Goal: Feedback & Contribution: Leave review/rating

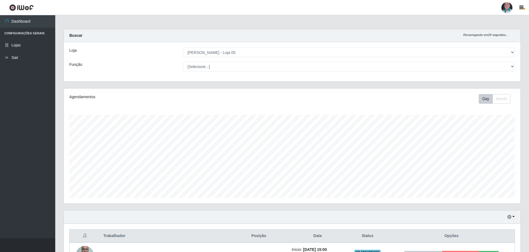
select select "252"
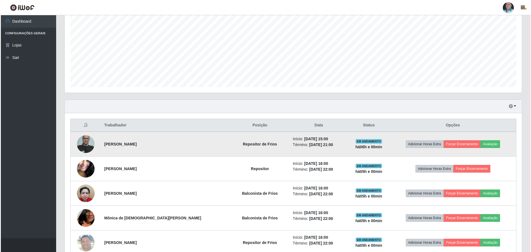
scroll to position [115, 457]
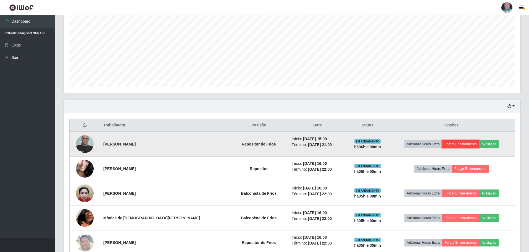
click at [463, 145] on button "Forçar Encerramento" at bounding box center [461, 144] width 37 height 8
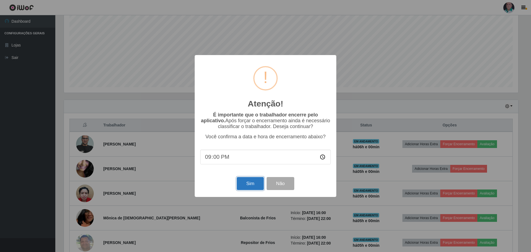
click at [244, 186] on button "Sim" at bounding box center [250, 183] width 27 height 13
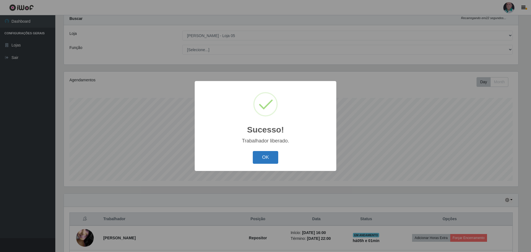
drag, startPoint x: 266, startPoint y: 158, endPoint x: 268, endPoint y: 157, distance: 3.1
click at [268, 157] on button "OK" at bounding box center [266, 157] width 26 height 13
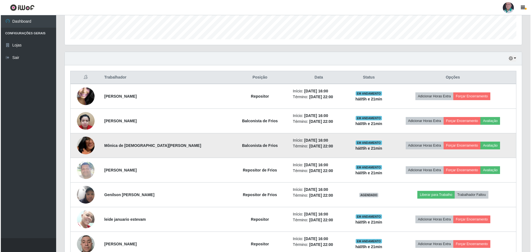
scroll to position [210, 0]
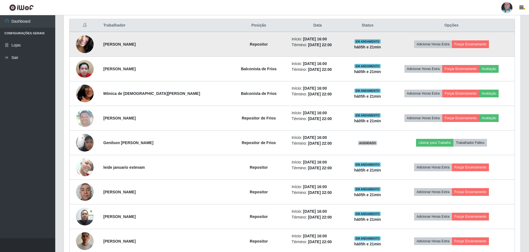
click at [83, 42] on img at bounding box center [85, 45] width 18 height 40
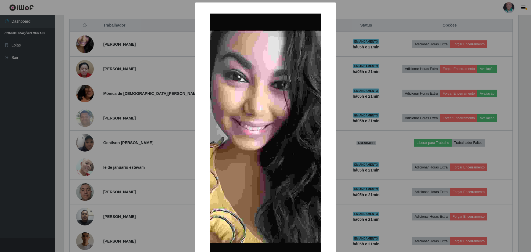
click at [395, 162] on div "× OK Cancel" at bounding box center [265, 126] width 531 height 252
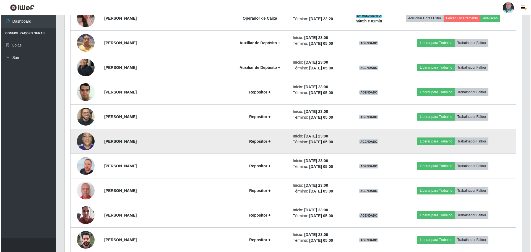
scroll to position [558, 0]
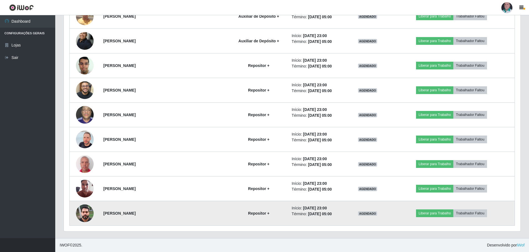
click at [87, 216] on img at bounding box center [85, 213] width 18 height 24
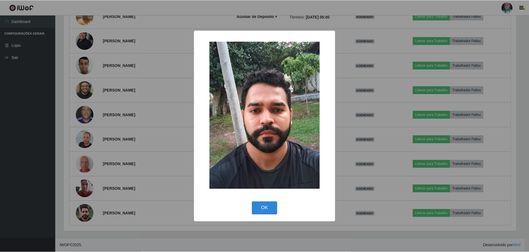
scroll to position [115, 454]
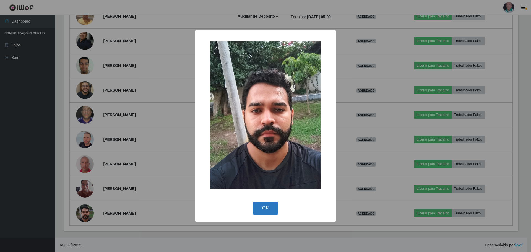
click at [261, 210] on button "OK" at bounding box center [266, 208] width 26 height 13
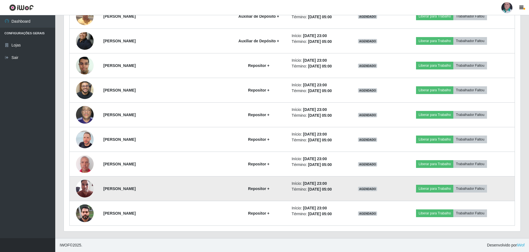
scroll to position [115, 457]
click at [80, 189] on img at bounding box center [85, 189] width 18 height 24
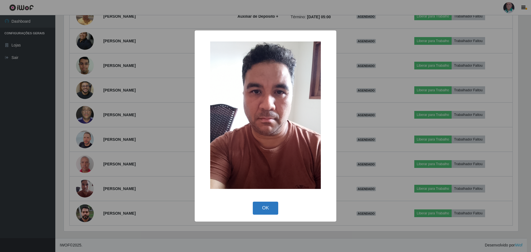
click at [267, 207] on button "OK" at bounding box center [266, 208] width 26 height 13
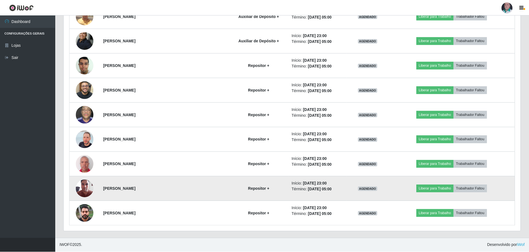
scroll to position [115, 457]
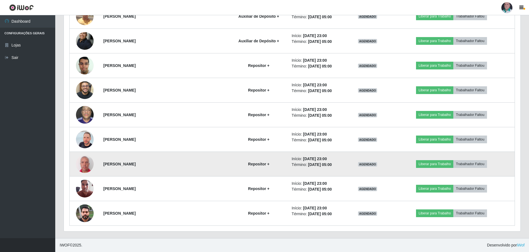
click at [91, 167] on img at bounding box center [85, 164] width 18 height 20
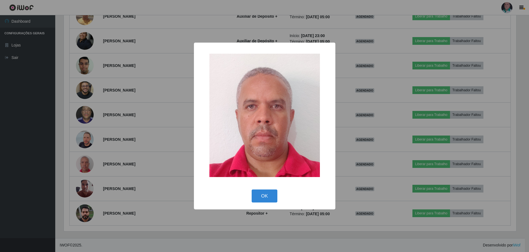
scroll to position [115, 454]
drag, startPoint x: 261, startPoint y: 196, endPoint x: 152, endPoint y: 186, distance: 109.4
click at [260, 196] on button "OK" at bounding box center [266, 195] width 26 height 13
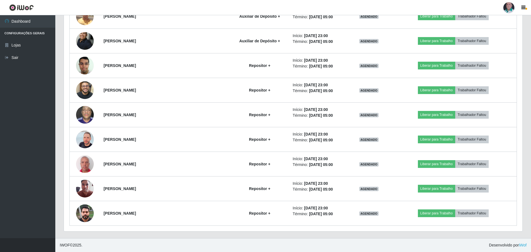
scroll to position [115, 457]
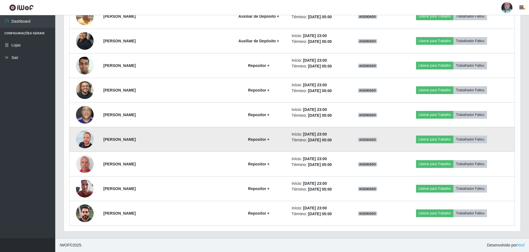
click at [82, 140] on img at bounding box center [85, 140] width 18 height 32
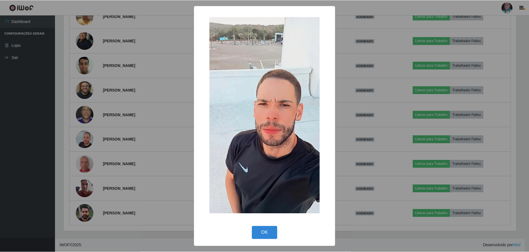
scroll to position [115, 454]
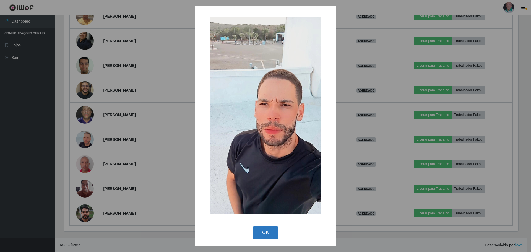
click at [263, 232] on button "OK" at bounding box center [266, 232] width 26 height 13
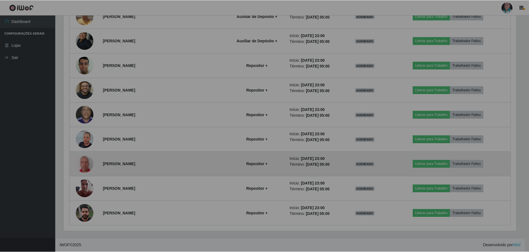
scroll to position [115, 457]
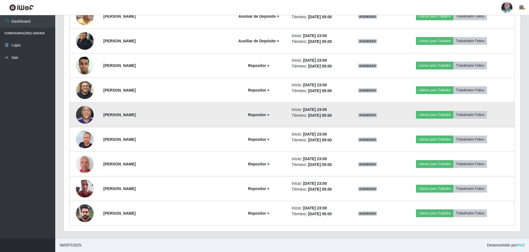
click at [89, 117] on img at bounding box center [85, 115] width 18 height 24
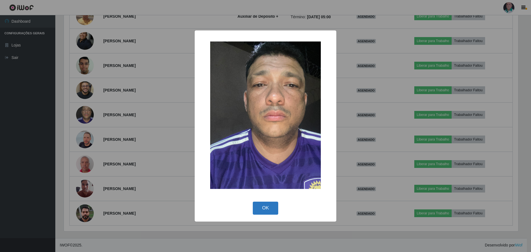
click at [267, 205] on button "OK" at bounding box center [266, 208] width 26 height 13
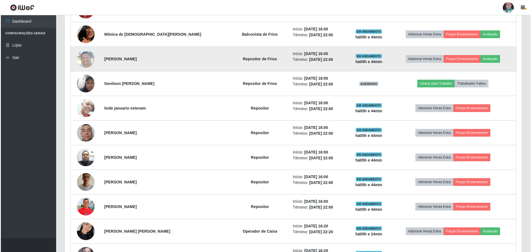
scroll to position [282, 0]
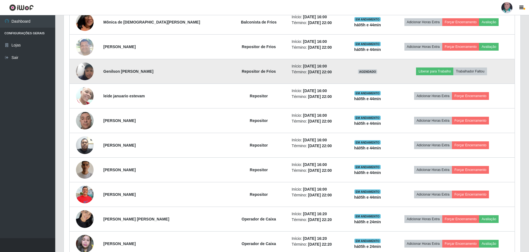
click at [85, 75] on img at bounding box center [85, 72] width 18 height 32
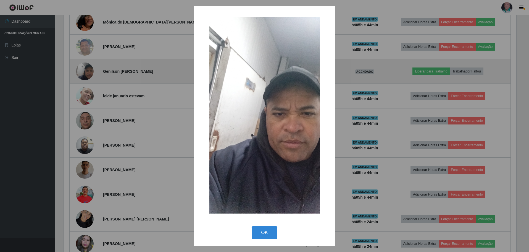
scroll to position [115, 454]
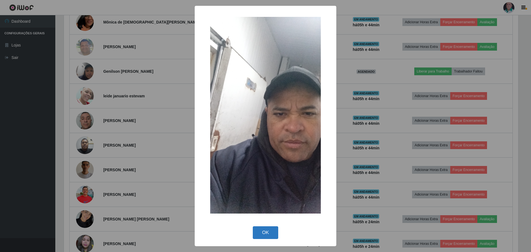
click at [269, 231] on button "OK" at bounding box center [266, 232] width 26 height 13
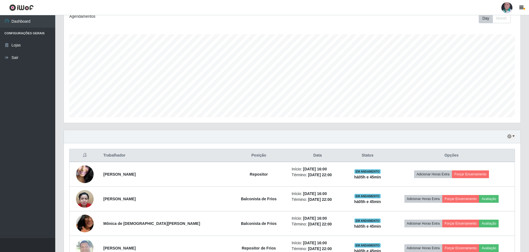
scroll to position [83, 0]
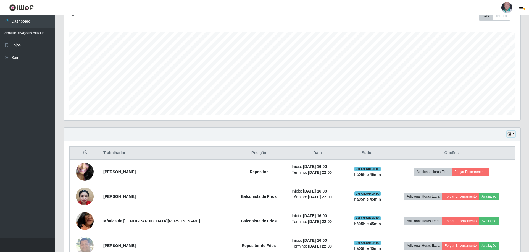
click at [510, 134] on icon "button" at bounding box center [510, 134] width 4 height 4
click at [483, 158] on button "1 dia" at bounding box center [493, 156] width 44 height 12
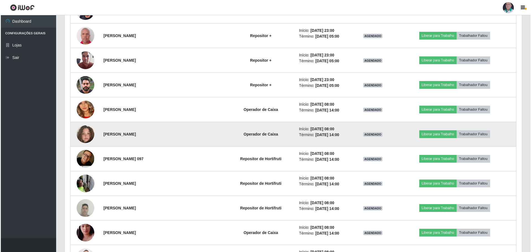
scroll to position [691, 0]
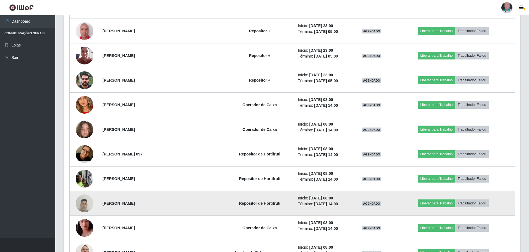
click at [84, 205] on img at bounding box center [85, 203] width 18 height 24
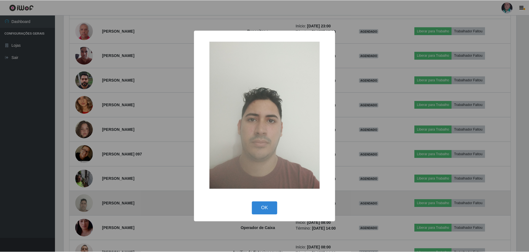
scroll to position [115, 454]
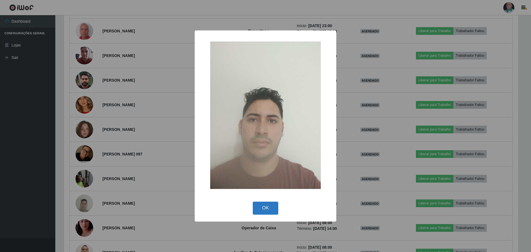
click at [268, 211] on button "OK" at bounding box center [266, 208] width 26 height 13
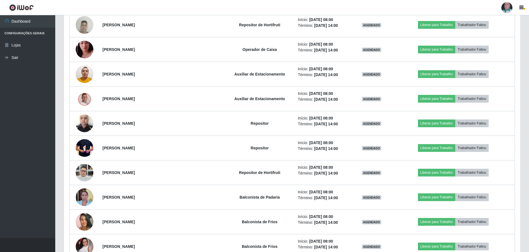
scroll to position [885, 0]
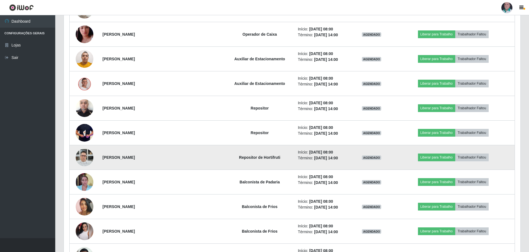
click at [85, 161] on img at bounding box center [85, 157] width 18 height 24
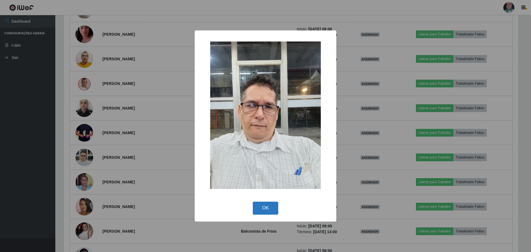
click at [263, 213] on button "OK" at bounding box center [266, 208] width 26 height 13
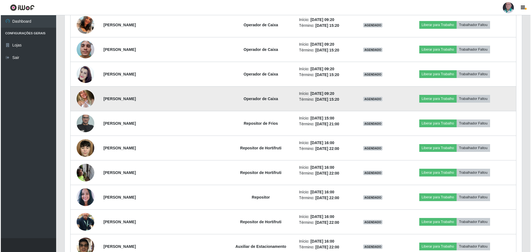
scroll to position [1438, 0]
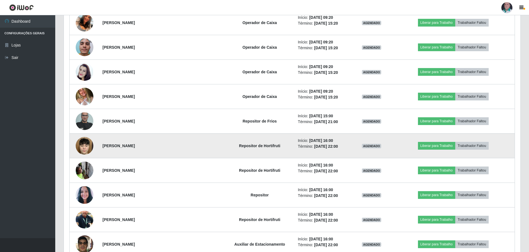
click at [82, 147] on img at bounding box center [85, 145] width 18 height 27
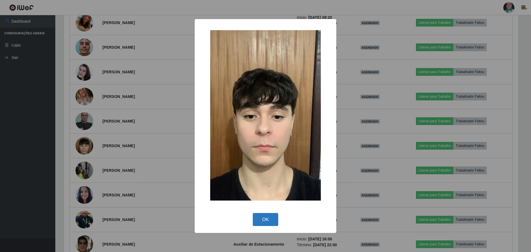
click at [271, 220] on button "OK" at bounding box center [266, 219] width 26 height 13
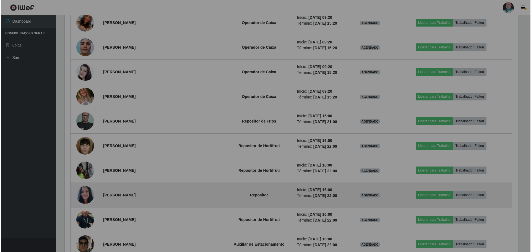
scroll to position [115, 457]
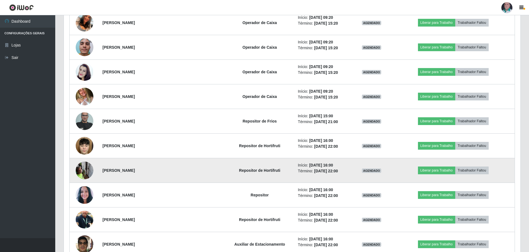
click at [89, 170] on img at bounding box center [85, 170] width 18 height 24
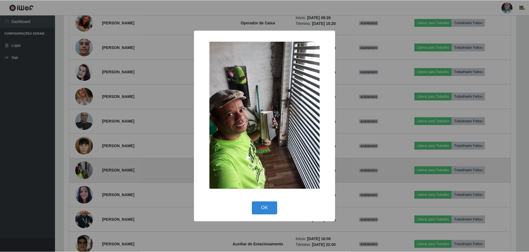
scroll to position [115, 454]
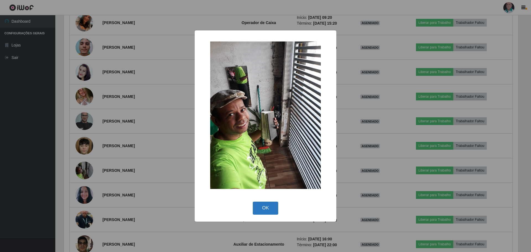
click at [261, 208] on button "OK" at bounding box center [266, 208] width 26 height 13
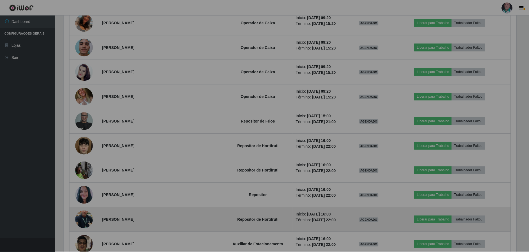
scroll to position [115, 457]
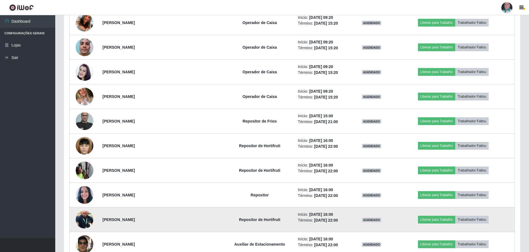
click at [88, 220] on img at bounding box center [85, 220] width 18 height 32
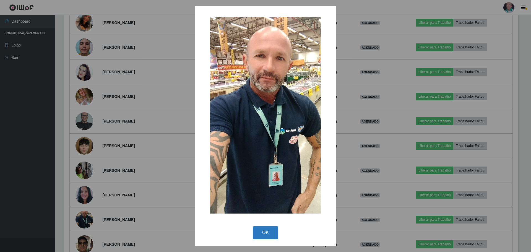
click at [266, 234] on button "OK" at bounding box center [266, 232] width 26 height 13
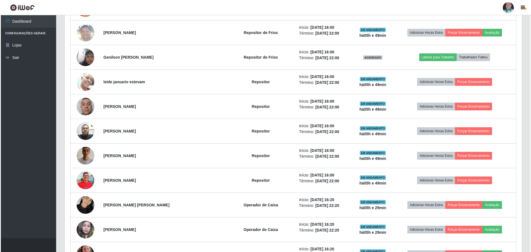
scroll to position [268, 0]
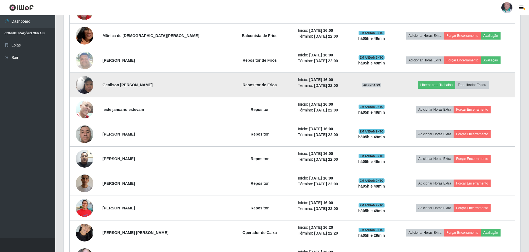
click at [78, 87] on img at bounding box center [85, 85] width 18 height 32
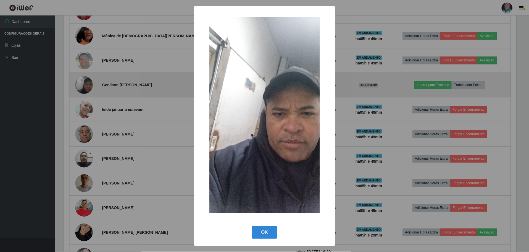
scroll to position [115, 454]
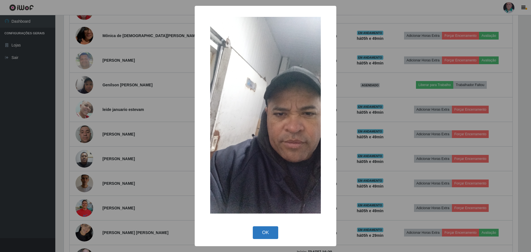
click at [260, 232] on button "OK" at bounding box center [266, 232] width 26 height 13
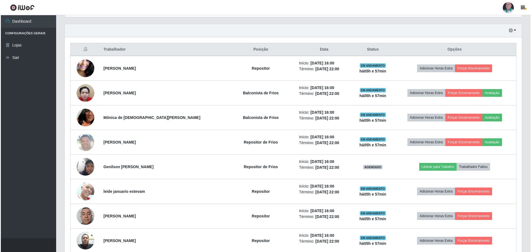
scroll to position [185, 0]
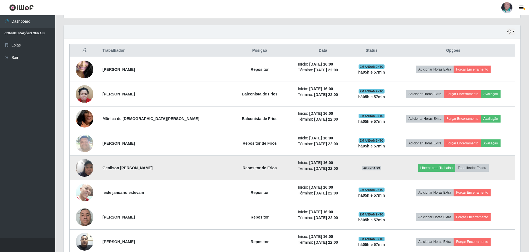
click at [82, 170] on img at bounding box center [85, 168] width 18 height 32
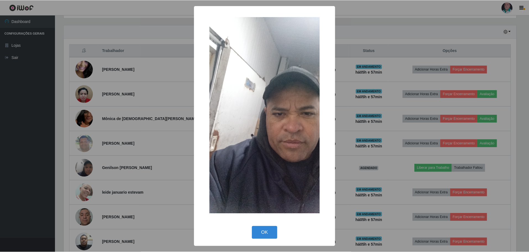
scroll to position [115, 454]
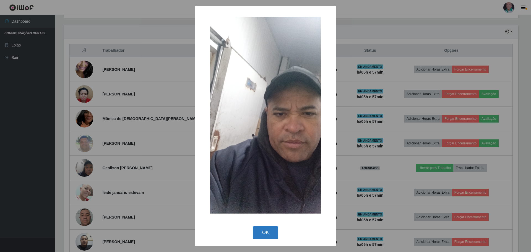
click at [260, 232] on button "OK" at bounding box center [266, 232] width 26 height 13
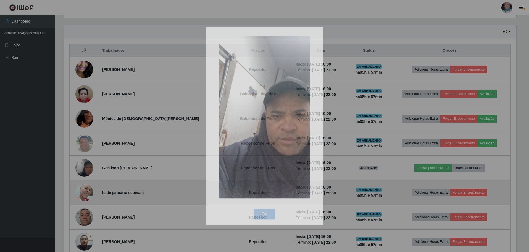
scroll to position [115, 457]
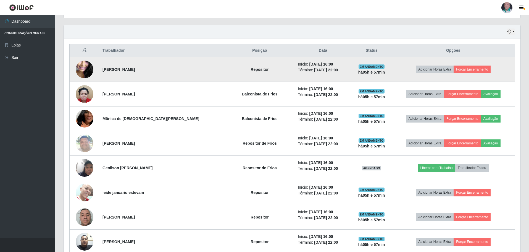
click at [87, 71] on img at bounding box center [85, 70] width 18 height 40
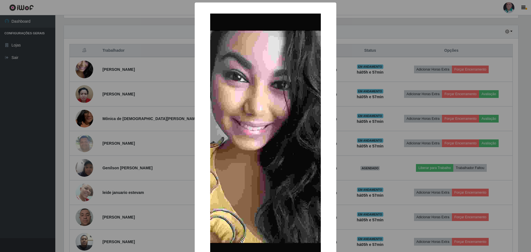
click at [366, 200] on div "× OK Cancel" at bounding box center [265, 126] width 531 height 252
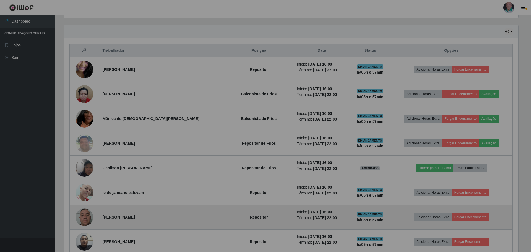
scroll to position [115, 457]
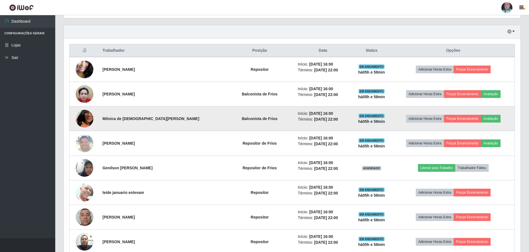
click at [87, 117] on img at bounding box center [85, 119] width 18 height 32
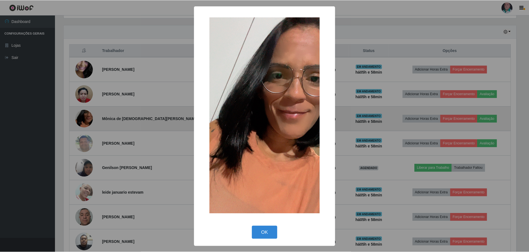
scroll to position [115, 454]
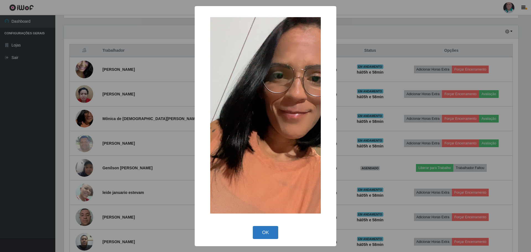
click at [268, 232] on button "OK" at bounding box center [266, 232] width 26 height 13
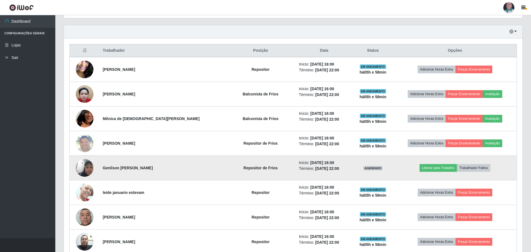
scroll to position [115, 457]
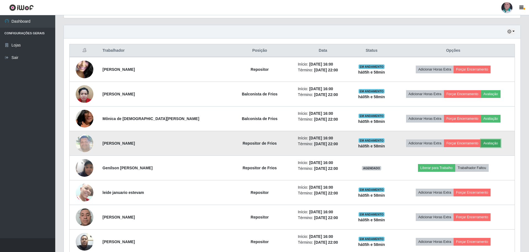
click at [487, 145] on button "Avaliação" at bounding box center [491, 143] width 20 height 8
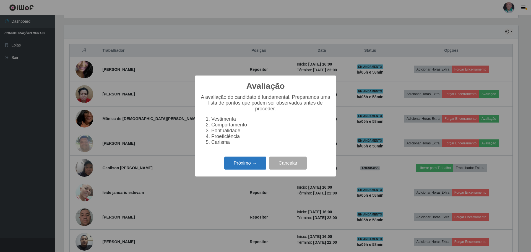
click at [238, 169] on button "Próximo →" at bounding box center [245, 162] width 42 height 13
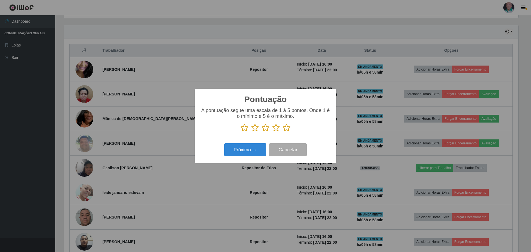
click at [284, 128] on icon at bounding box center [287, 128] width 8 height 8
click at [283, 132] on input "radio" at bounding box center [283, 132] width 0 height 0
click at [252, 146] on button "Próximo →" at bounding box center [245, 149] width 42 height 13
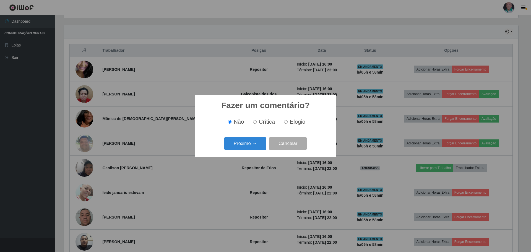
click at [290, 124] on span "Elogio" at bounding box center [297, 122] width 15 height 6
click at [288, 124] on input "Elogio" at bounding box center [286, 122] width 4 height 4
radio input "true"
click at [250, 142] on button "Próximo →" at bounding box center [245, 143] width 42 height 13
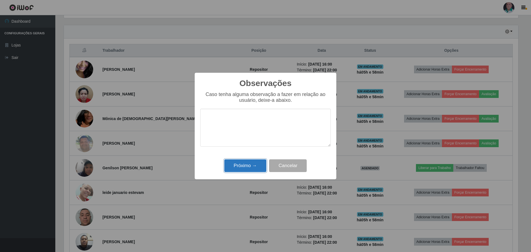
click at [246, 167] on button "Próximo →" at bounding box center [245, 165] width 42 height 13
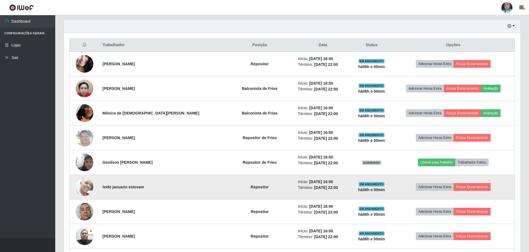
scroll to position [158, 0]
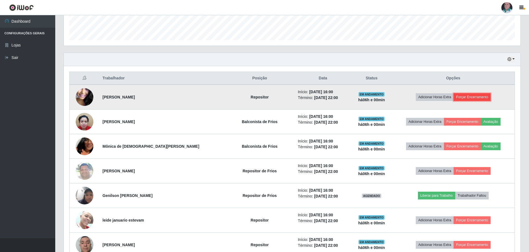
click at [465, 97] on button "Forçar Encerramento" at bounding box center [472, 97] width 37 height 8
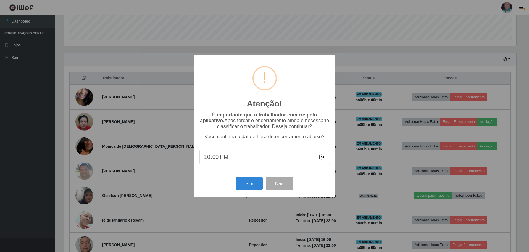
scroll to position [115, 454]
click at [249, 182] on button "Sim" at bounding box center [250, 183] width 27 height 13
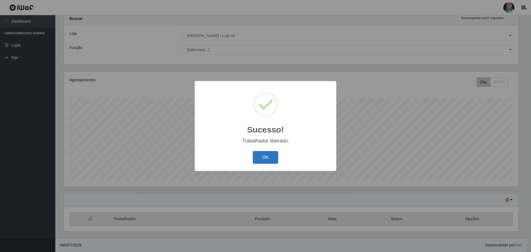
click at [259, 156] on button "OK" at bounding box center [266, 157] width 26 height 13
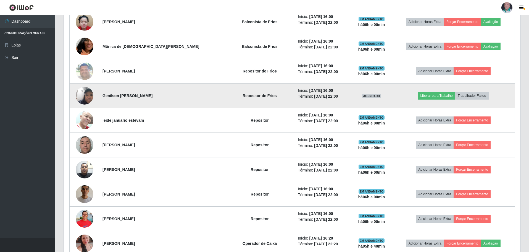
scroll to position [238, 0]
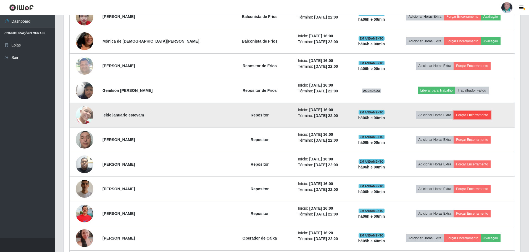
click at [470, 115] on button "Forçar Encerramento" at bounding box center [472, 115] width 37 height 8
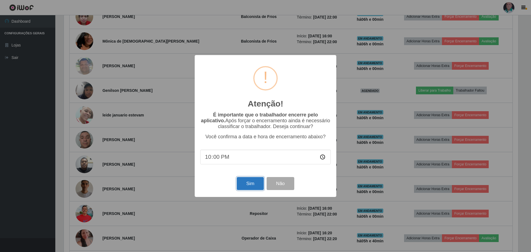
click at [256, 184] on button "Sim" at bounding box center [250, 183] width 27 height 13
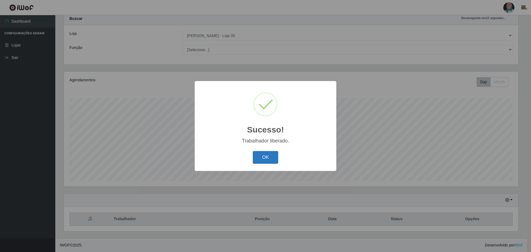
drag, startPoint x: 264, startPoint y: 157, endPoint x: 271, endPoint y: 154, distance: 7.6
click at [265, 157] on button "OK" at bounding box center [266, 157] width 26 height 13
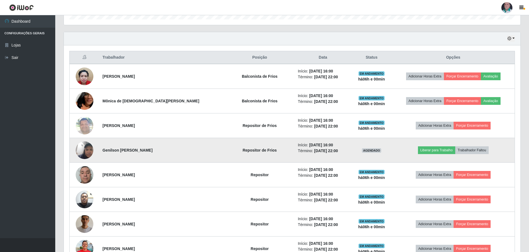
scroll to position [210, 0]
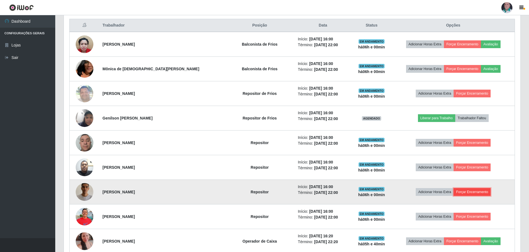
click at [466, 192] on button "Forçar Encerramento" at bounding box center [472, 192] width 37 height 8
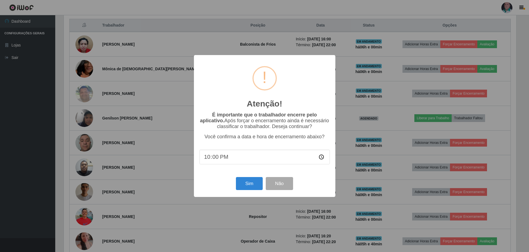
scroll to position [115, 454]
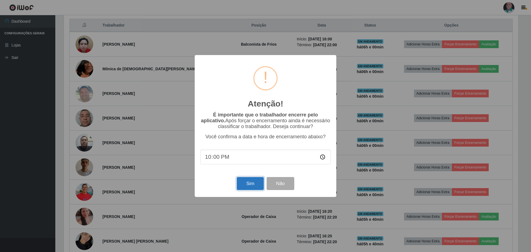
click at [245, 184] on button "Sim" at bounding box center [250, 183] width 27 height 13
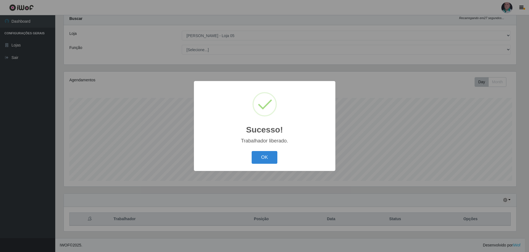
scroll to position [0, 0]
click at [263, 158] on button "OK" at bounding box center [266, 157] width 26 height 13
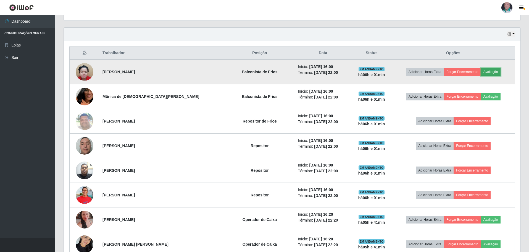
click at [489, 72] on button "Avaliação" at bounding box center [491, 72] width 20 height 8
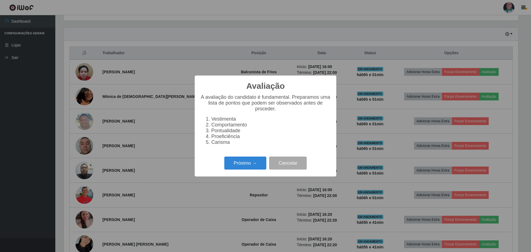
scroll to position [115, 454]
click at [251, 160] on button "Próximo →" at bounding box center [245, 162] width 42 height 13
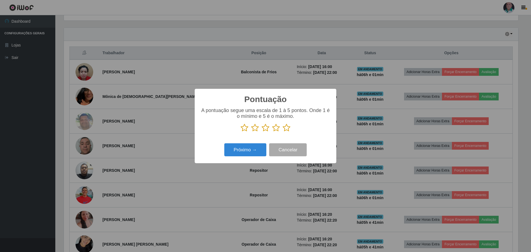
click at [289, 126] on icon at bounding box center [287, 128] width 8 height 8
click at [283, 132] on input "radio" at bounding box center [283, 132] width 0 height 0
click at [255, 154] on button "Próximo →" at bounding box center [245, 149] width 42 height 13
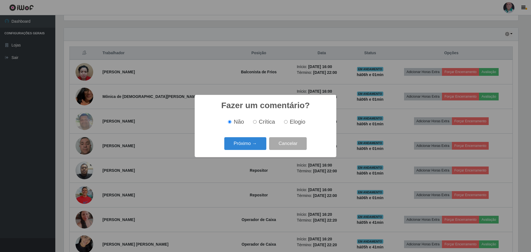
click at [300, 121] on span "Elogio" at bounding box center [297, 122] width 15 height 6
click at [288, 121] on input "Elogio" at bounding box center [286, 122] width 4 height 4
radio input "true"
click at [256, 143] on button "Próximo →" at bounding box center [245, 143] width 42 height 13
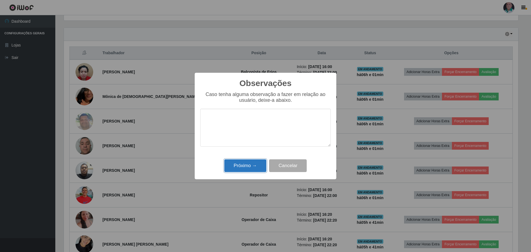
click at [246, 164] on button "Próximo →" at bounding box center [245, 165] width 42 height 13
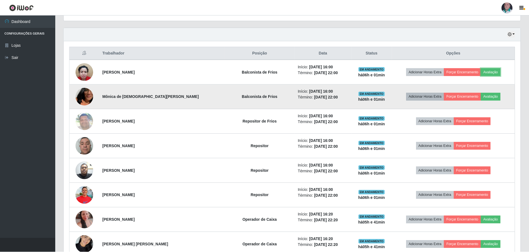
scroll to position [115, 457]
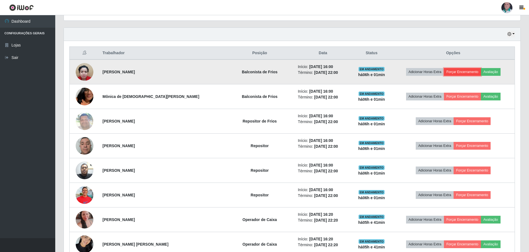
click at [456, 71] on button "Forçar Encerramento" at bounding box center [462, 72] width 37 height 8
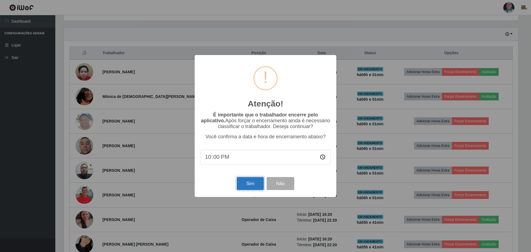
click at [258, 180] on button "Sim" at bounding box center [250, 183] width 27 height 13
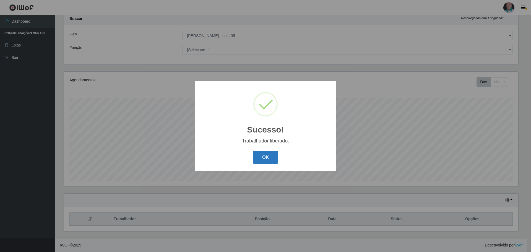
click at [265, 162] on button "OK" at bounding box center [266, 157] width 26 height 13
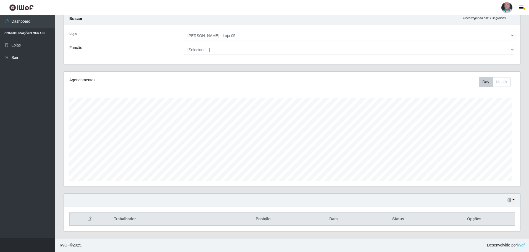
scroll to position [276365, 276023]
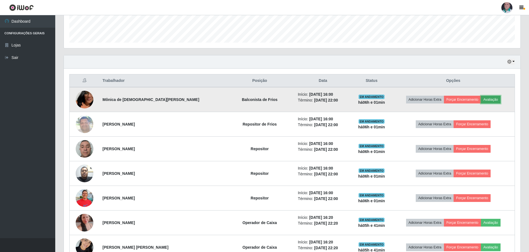
click at [487, 98] on button "Avaliação" at bounding box center [491, 100] width 20 height 8
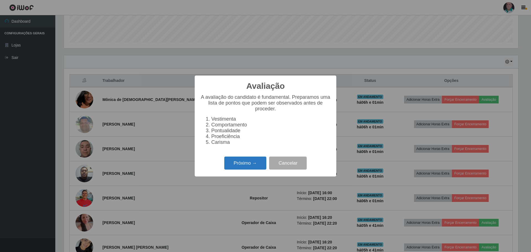
click at [247, 166] on button "Próximo →" at bounding box center [245, 162] width 42 height 13
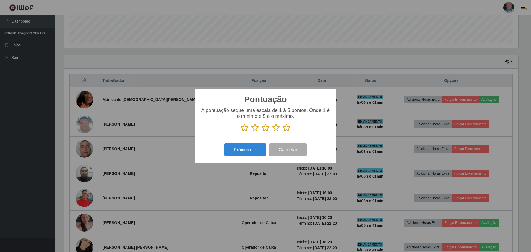
click at [287, 129] on icon at bounding box center [287, 128] width 8 height 8
click at [283, 132] on input "radio" at bounding box center [283, 132] width 0 height 0
click at [250, 151] on button "Próximo →" at bounding box center [245, 149] width 42 height 13
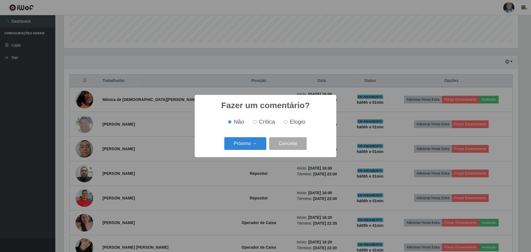
click at [298, 119] on span "Elogio" at bounding box center [297, 122] width 15 height 6
click at [288, 120] on input "Elogio" at bounding box center [286, 122] width 4 height 4
radio input "true"
click at [247, 143] on button "Próximo →" at bounding box center [245, 143] width 42 height 13
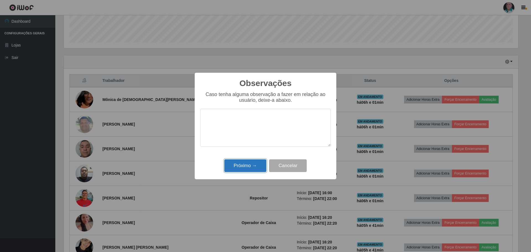
click at [246, 161] on button "Próximo →" at bounding box center [245, 165] width 42 height 13
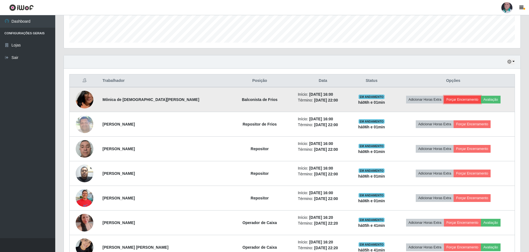
click at [451, 99] on button "Forçar Encerramento" at bounding box center [462, 100] width 37 height 8
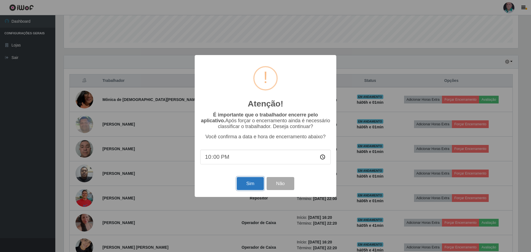
click at [254, 184] on button "Sim" at bounding box center [250, 183] width 27 height 13
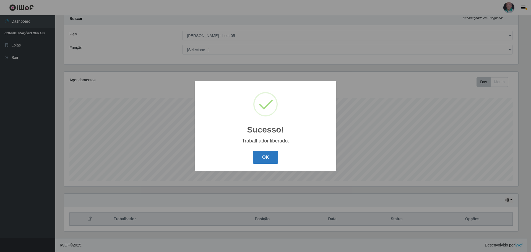
click at [270, 155] on button "OK" at bounding box center [266, 157] width 26 height 13
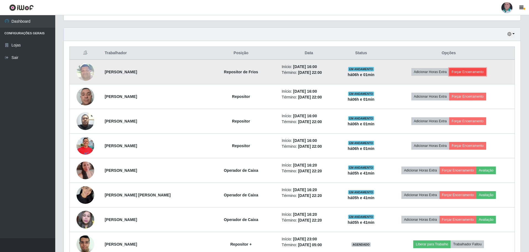
click at [475, 70] on button "Forçar Encerramento" at bounding box center [468, 72] width 37 height 8
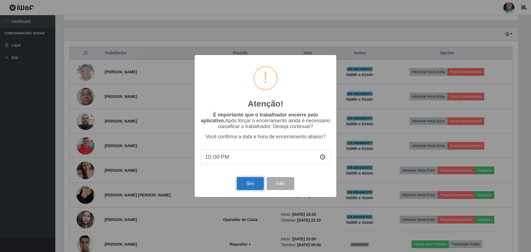
click at [248, 184] on button "Sim" at bounding box center [250, 183] width 27 height 13
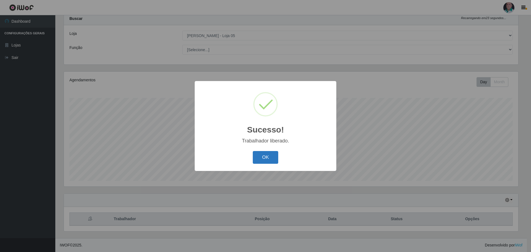
click at [257, 158] on button "OK" at bounding box center [266, 157] width 26 height 13
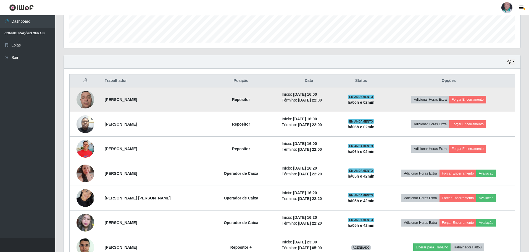
click at [469, 95] on td "Adicionar Horas Extra Forçar Encerramento" at bounding box center [449, 99] width 132 height 25
click at [468, 100] on button "Forçar Encerramento" at bounding box center [468, 100] width 37 height 8
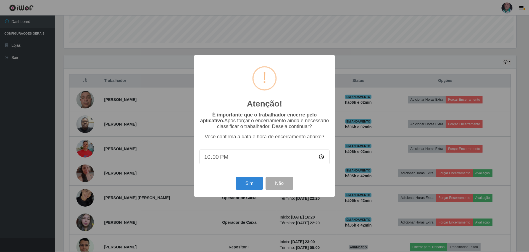
scroll to position [115, 454]
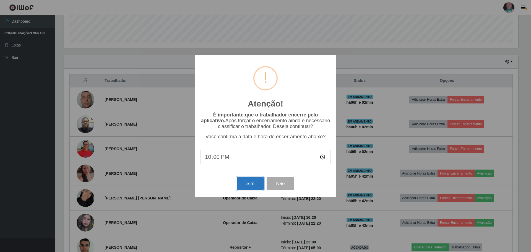
click at [248, 182] on button "Sim" at bounding box center [250, 183] width 27 height 13
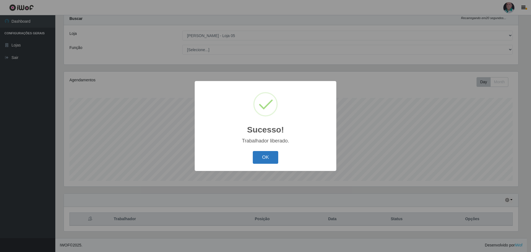
click at [264, 160] on button "OK" at bounding box center [266, 157] width 26 height 13
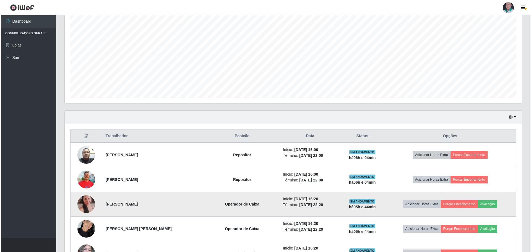
scroll to position [183, 0]
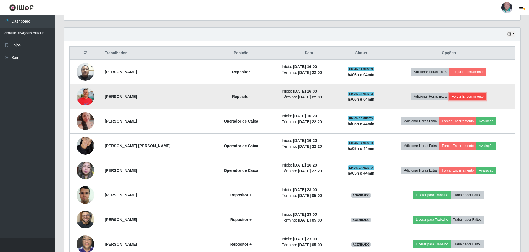
click at [481, 98] on button "Forçar Encerramento" at bounding box center [468, 97] width 37 height 8
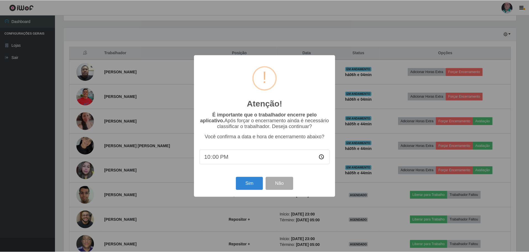
scroll to position [115, 454]
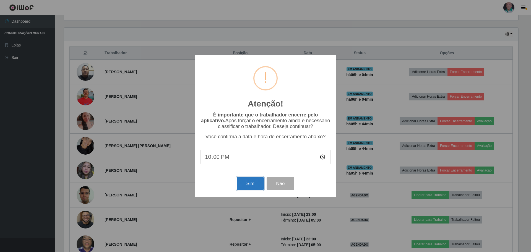
click at [246, 188] on button "Sim" at bounding box center [250, 183] width 27 height 13
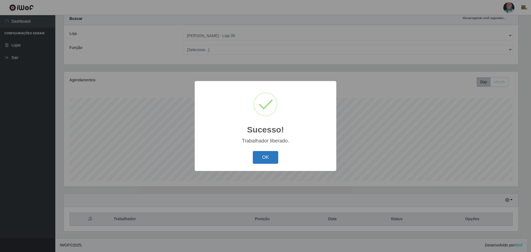
click at [275, 156] on button "OK" at bounding box center [266, 157] width 26 height 13
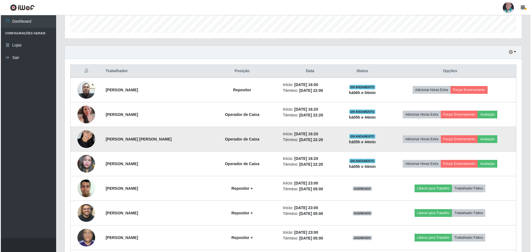
scroll to position [155, 0]
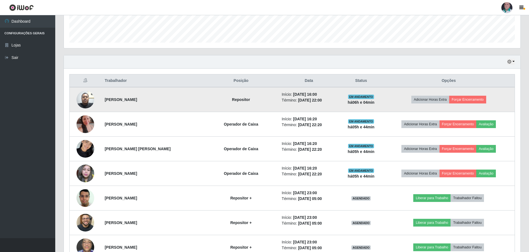
click at [90, 99] on img at bounding box center [86, 100] width 18 height 24
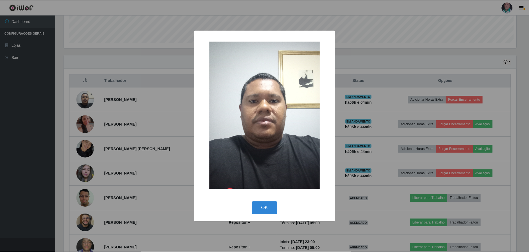
scroll to position [115, 454]
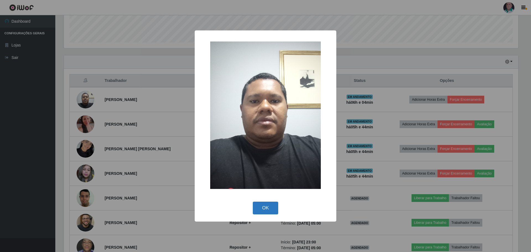
click at [267, 208] on button "OK" at bounding box center [266, 208] width 26 height 13
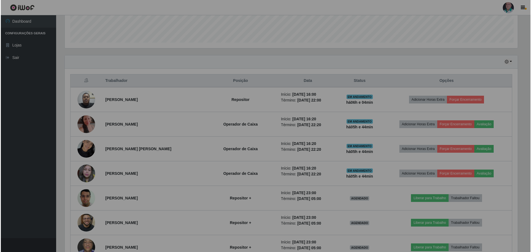
scroll to position [115, 457]
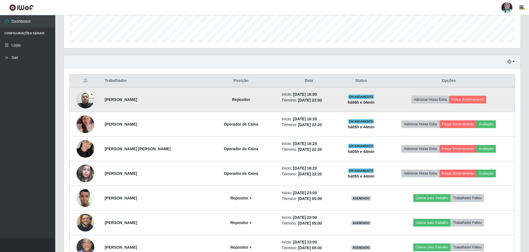
click at [86, 98] on img at bounding box center [86, 100] width 18 height 24
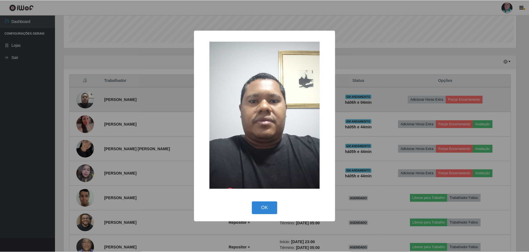
scroll to position [115, 454]
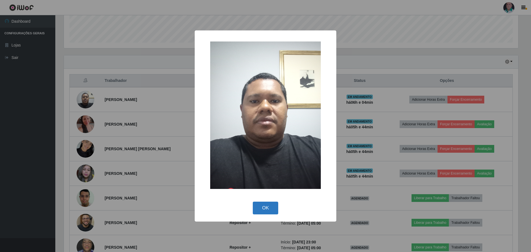
click at [273, 209] on button "OK" at bounding box center [266, 208] width 26 height 13
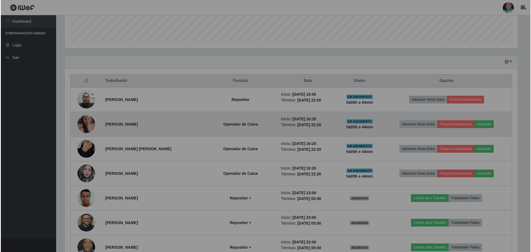
scroll to position [115, 457]
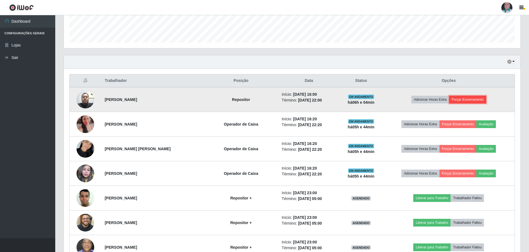
click at [469, 101] on button "Forçar Encerramento" at bounding box center [468, 100] width 37 height 8
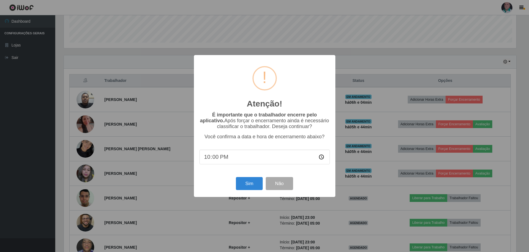
scroll to position [115, 454]
click at [245, 184] on button "Sim" at bounding box center [250, 183] width 27 height 13
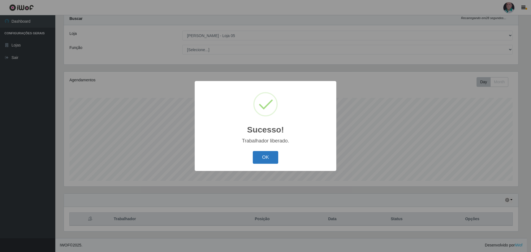
click at [266, 162] on button "OK" at bounding box center [266, 157] width 26 height 13
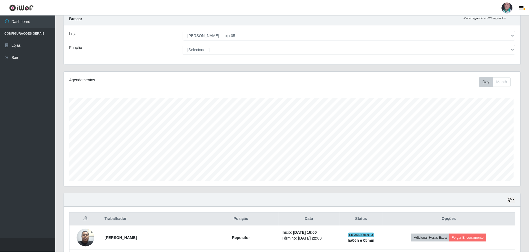
scroll to position [115, 457]
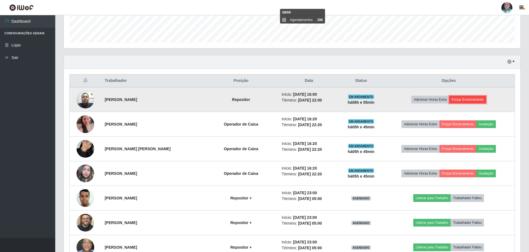
click at [477, 98] on button "Forçar Encerramento" at bounding box center [468, 100] width 37 height 8
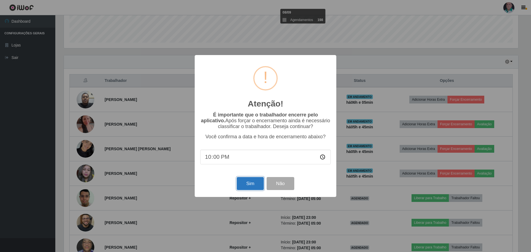
click at [249, 181] on button "Sim" at bounding box center [250, 183] width 27 height 13
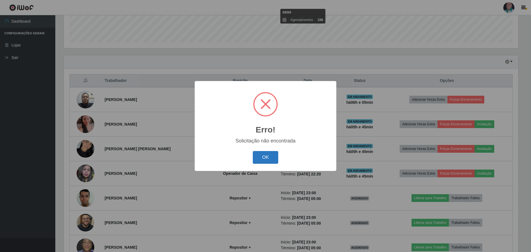
click at [263, 158] on button "OK" at bounding box center [266, 157] width 26 height 13
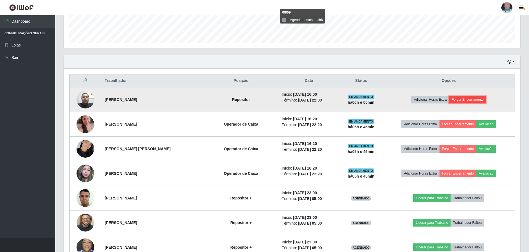
click at [475, 98] on button "Forçar Encerramento" at bounding box center [468, 100] width 37 height 8
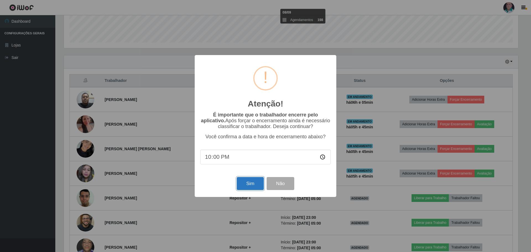
click at [243, 183] on button "Sim" at bounding box center [250, 183] width 27 height 13
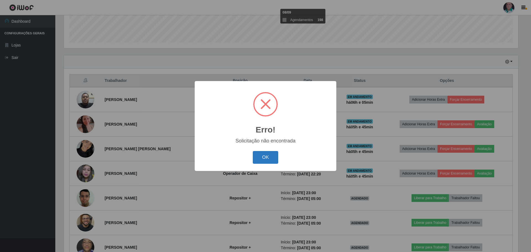
click at [263, 152] on button "OK" at bounding box center [266, 157] width 26 height 13
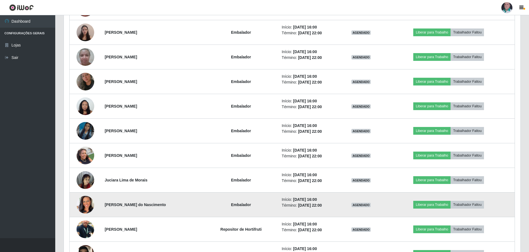
click at [84, 205] on img at bounding box center [86, 205] width 18 height 32
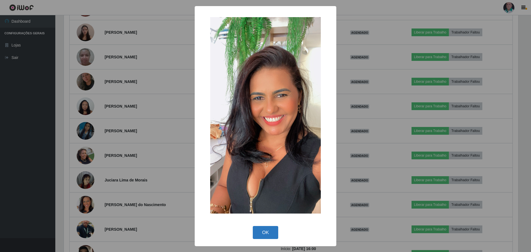
click at [263, 232] on button "OK" at bounding box center [266, 232] width 26 height 13
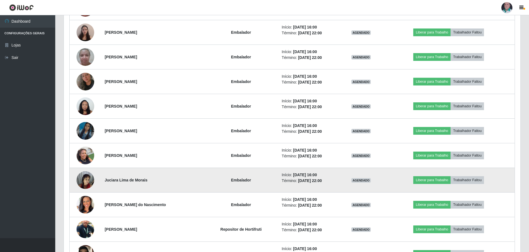
click at [88, 186] on img at bounding box center [86, 180] width 18 height 24
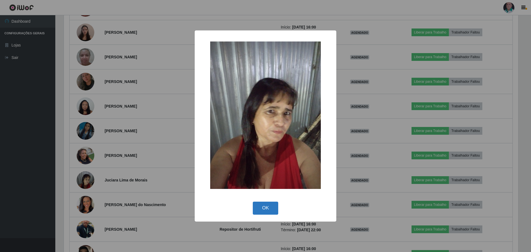
drag, startPoint x: 263, startPoint y: 208, endPoint x: 262, endPoint y: 212, distance: 3.1
click at [263, 210] on button "OK" at bounding box center [266, 208] width 26 height 13
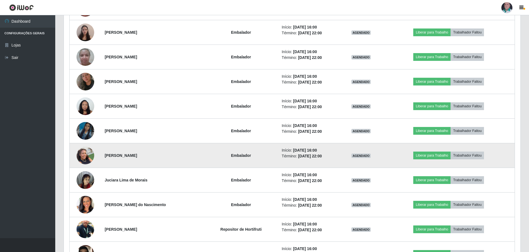
click at [84, 152] on img at bounding box center [86, 155] width 18 height 24
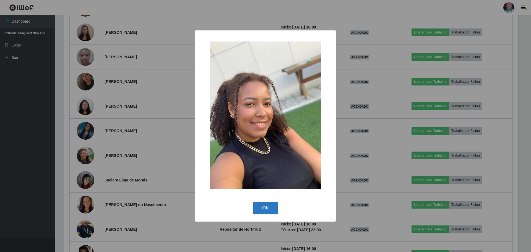
click at [267, 208] on button "OK" at bounding box center [266, 208] width 26 height 13
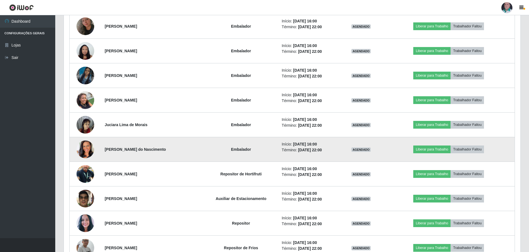
click at [84, 149] on img at bounding box center [86, 150] width 18 height 32
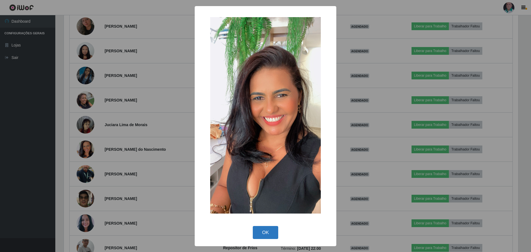
click at [265, 235] on button "OK" at bounding box center [266, 232] width 26 height 13
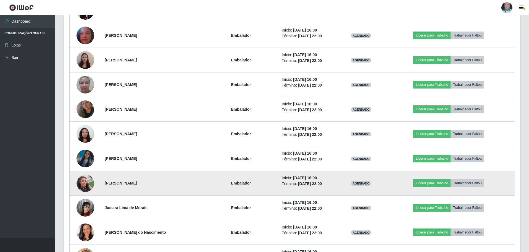
click at [92, 183] on img at bounding box center [86, 183] width 18 height 24
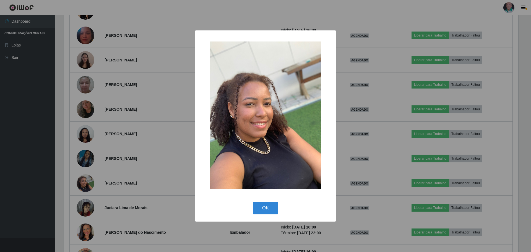
click at [266, 208] on button "OK" at bounding box center [266, 208] width 26 height 13
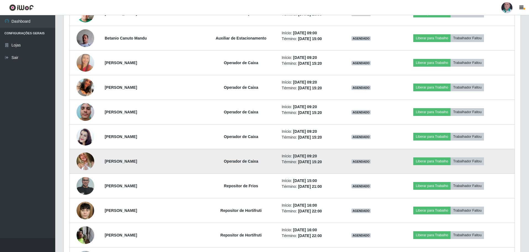
click at [86, 158] on img at bounding box center [86, 161] width 18 height 23
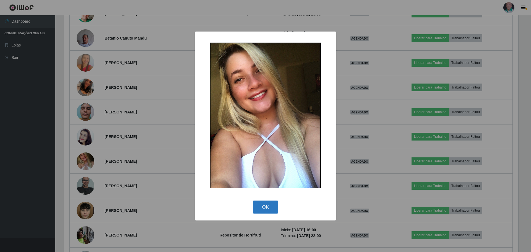
click at [267, 205] on button "OK" at bounding box center [266, 206] width 26 height 13
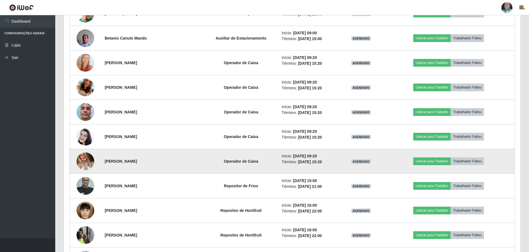
click at [81, 161] on img at bounding box center [86, 161] width 18 height 23
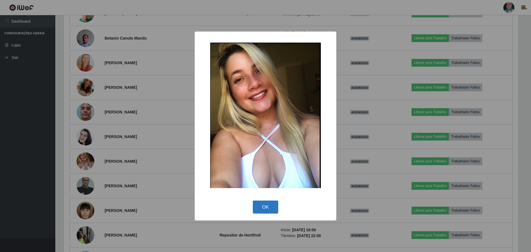
click at [260, 209] on button "OK" at bounding box center [266, 206] width 26 height 13
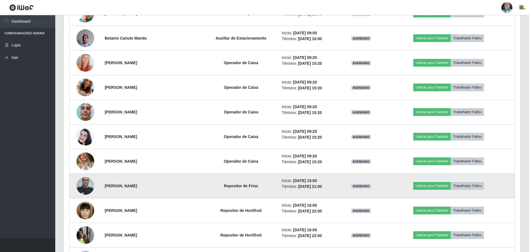
click at [85, 188] on img at bounding box center [86, 186] width 18 height 24
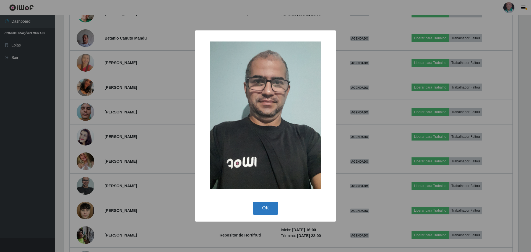
click at [263, 208] on button "OK" at bounding box center [266, 208] width 26 height 13
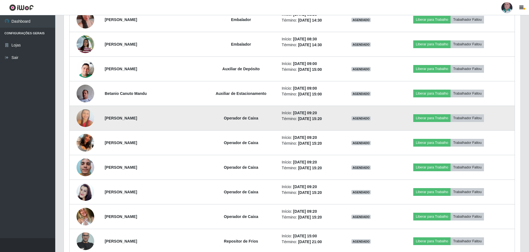
click at [86, 116] on img at bounding box center [86, 118] width 18 height 27
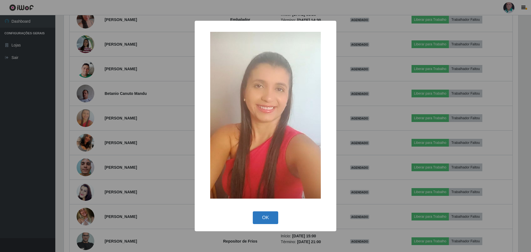
click at [257, 217] on button "OK" at bounding box center [266, 217] width 26 height 13
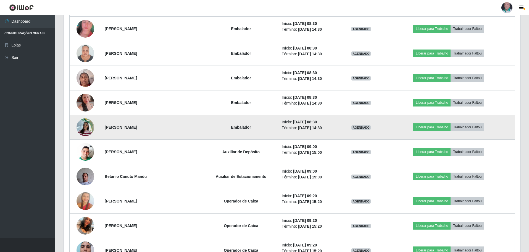
click at [77, 129] on img at bounding box center [86, 127] width 18 height 24
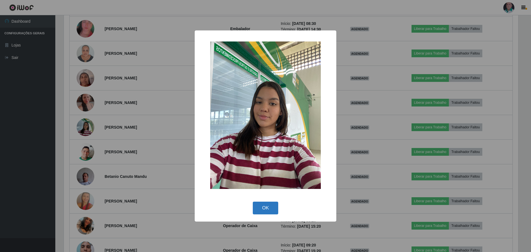
click at [268, 206] on button "OK" at bounding box center [266, 208] width 26 height 13
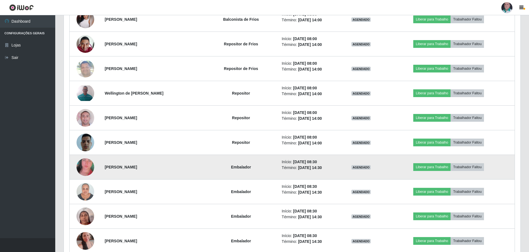
click at [84, 165] on img at bounding box center [86, 166] width 18 height 37
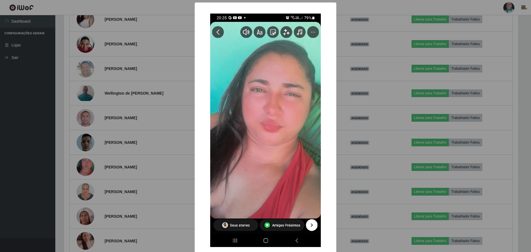
click at [352, 160] on div "× OK Cancel" at bounding box center [265, 126] width 531 height 252
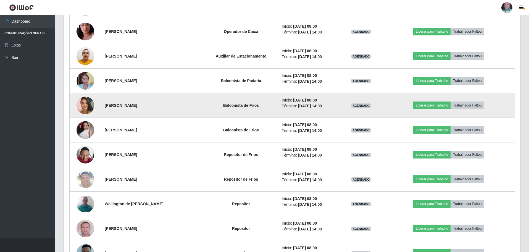
click at [81, 108] on img at bounding box center [86, 105] width 18 height 18
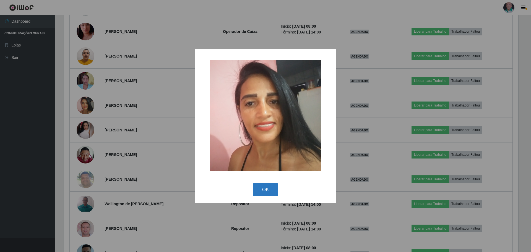
click at [272, 189] on button "OK" at bounding box center [266, 189] width 26 height 13
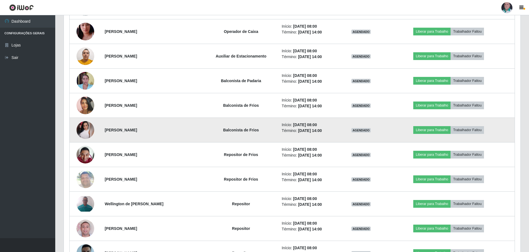
click at [87, 128] on img at bounding box center [86, 130] width 18 height 18
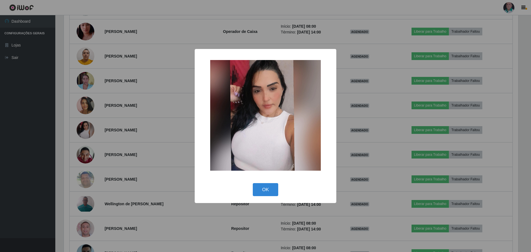
click at [268, 189] on button "OK" at bounding box center [266, 189] width 26 height 13
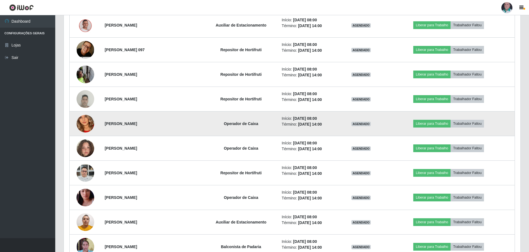
click at [86, 123] on img at bounding box center [86, 124] width 18 height 38
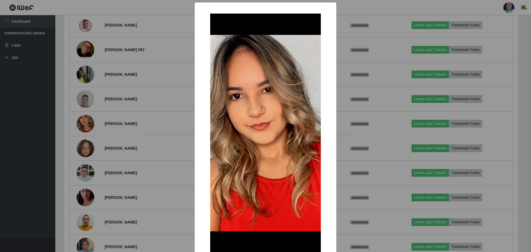
click at [356, 181] on div "× OK Cancel" at bounding box center [265, 126] width 531 height 252
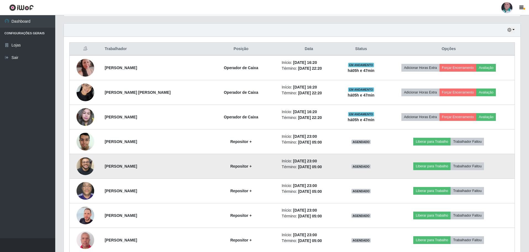
click at [90, 168] on img at bounding box center [86, 166] width 18 height 32
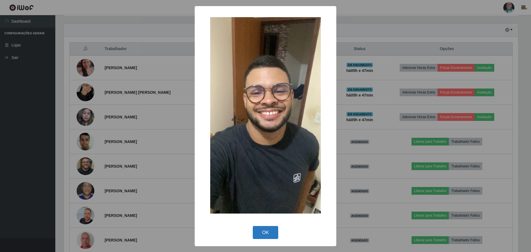
click at [276, 233] on button "OK" at bounding box center [266, 232] width 26 height 13
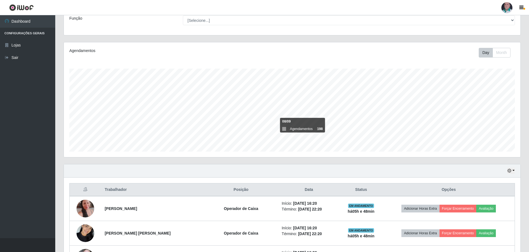
scroll to position [44, 0]
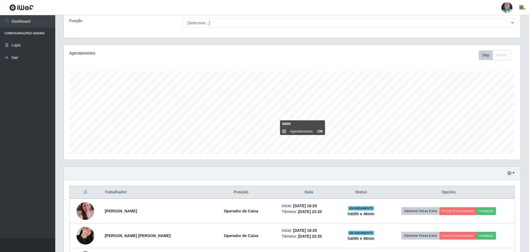
click at [200, 171] on div "Hoje 1 dia 3 dias 1 Semana Não encerrados" at bounding box center [292, 173] width 457 height 13
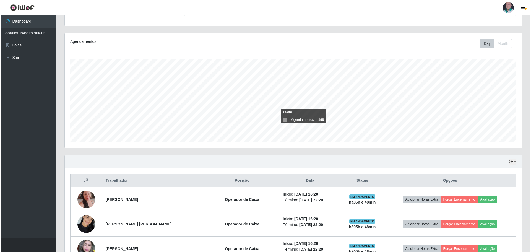
scroll to position [138, 0]
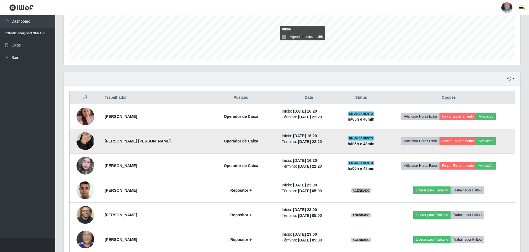
click at [84, 143] on img at bounding box center [86, 141] width 18 height 24
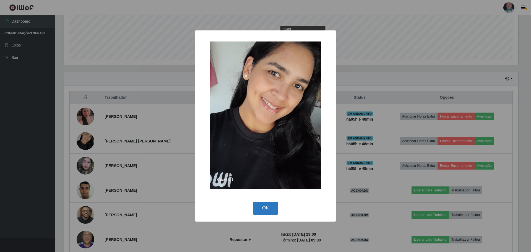
click at [272, 208] on button "OK" at bounding box center [266, 208] width 26 height 13
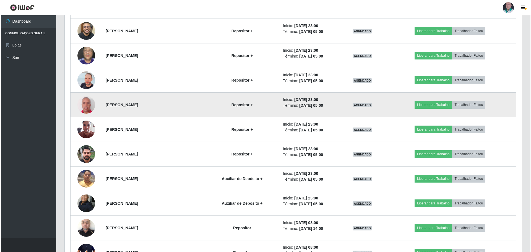
scroll to position [332, 0]
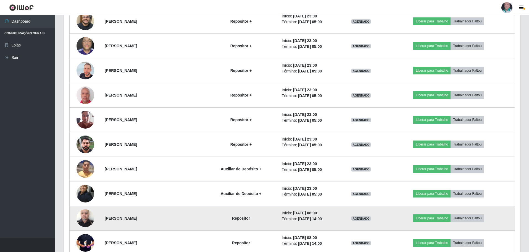
click at [81, 217] on img at bounding box center [86, 218] width 18 height 24
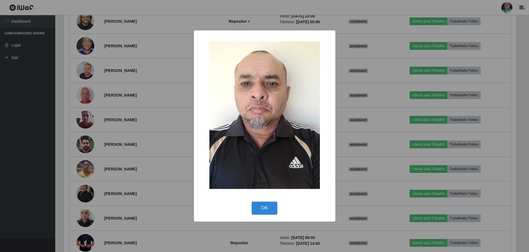
scroll to position [115, 454]
click at [257, 205] on button "OK" at bounding box center [266, 208] width 26 height 13
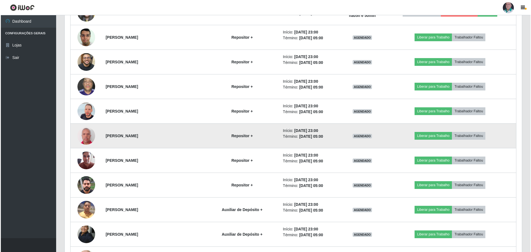
scroll to position [304, 0]
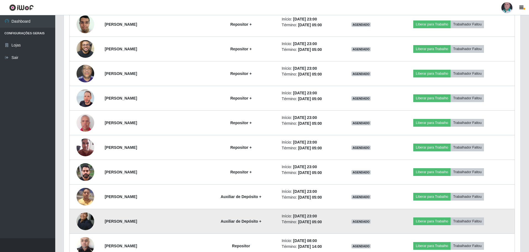
click at [90, 225] on img at bounding box center [86, 221] width 18 height 24
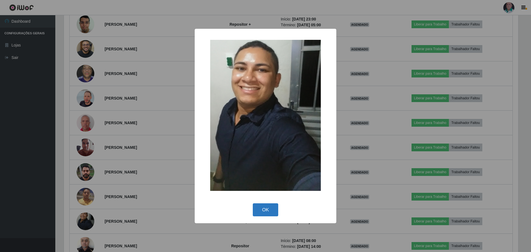
click at [270, 210] on button "OK" at bounding box center [266, 209] width 26 height 13
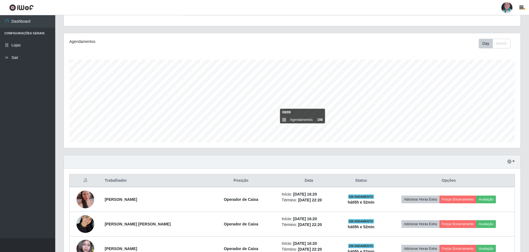
scroll to position [83, 0]
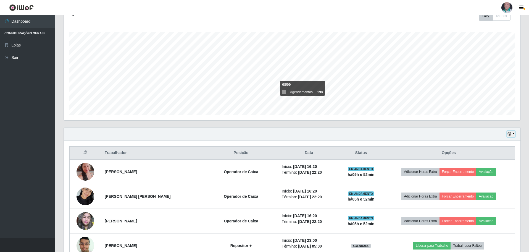
click at [513, 132] on button "button" at bounding box center [512, 134] width 8 height 6
click at [383, 132] on div "Hoje 1 dia 3 dias 1 Semana Não encerrados" at bounding box center [292, 133] width 457 height 13
click at [512, 134] on icon "button" at bounding box center [510, 134] width 4 height 4
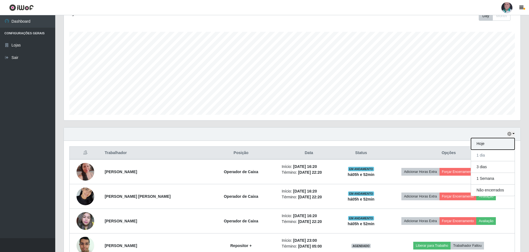
click at [481, 145] on button "Hoje" at bounding box center [493, 144] width 44 height 12
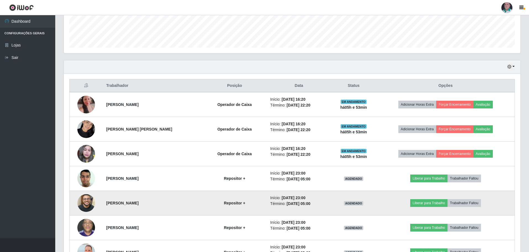
scroll to position [146, 0]
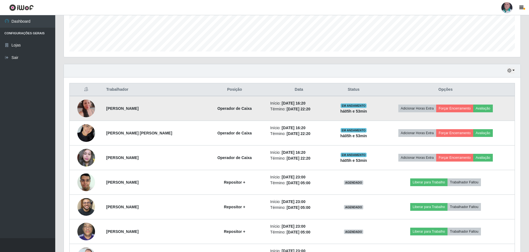
click at [86, 108] on img at bounding box center [86, 109] width 18 height 32
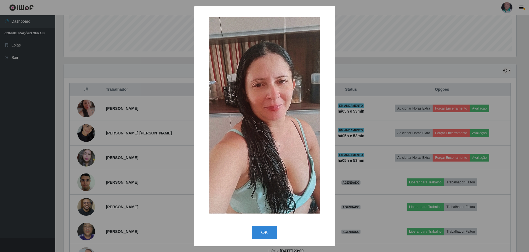
scroll to position [115, 454]
click at [266, 233] on button "OK" at bounding box center [266, 232] width 26 height 13
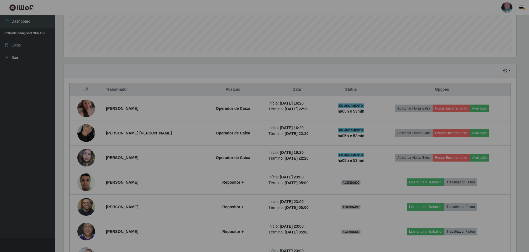
scroll to position [115, 457]
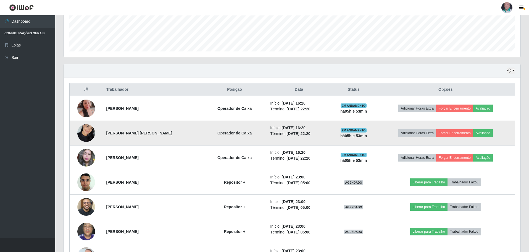
click at [85, 135] on img at bounding box center [86, 133] width 18 height 24
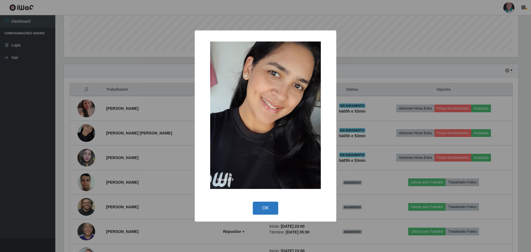
click at [257, 208] on button "OK" at bounding box center [266, 208] width 26 height 13
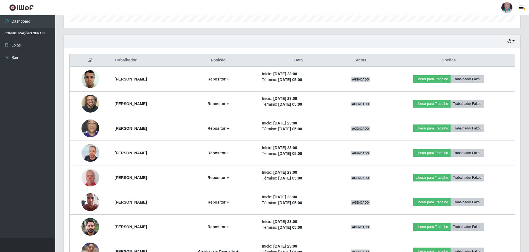
scroll to position [128, 0]
